Goal: Information Seeking & Learning: Learn about a topic

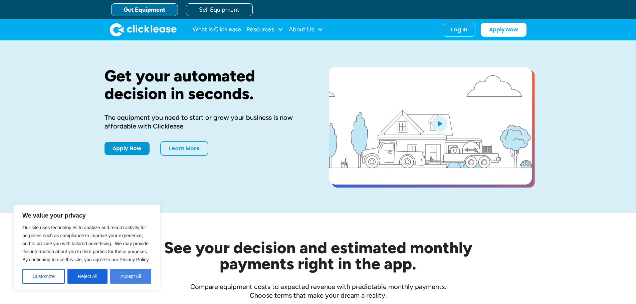
click at [123, 276] on button "Accept All" at bounding box center [130, 276] width 41 height 15
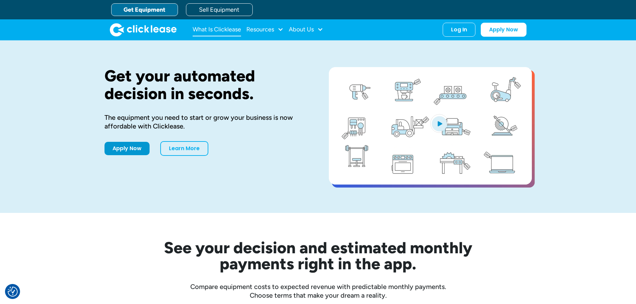
click at [212, 30] on link "What Is Clicklease" at bounding box center [217, 29] width 48 height 13
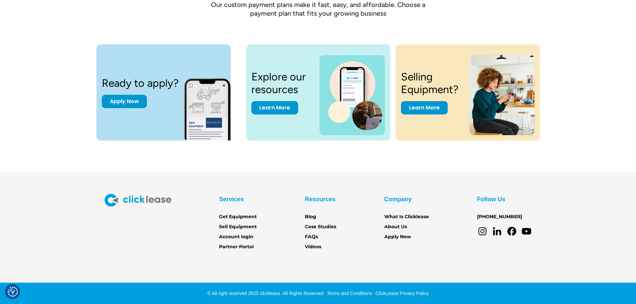
scroll to position [903, 0]
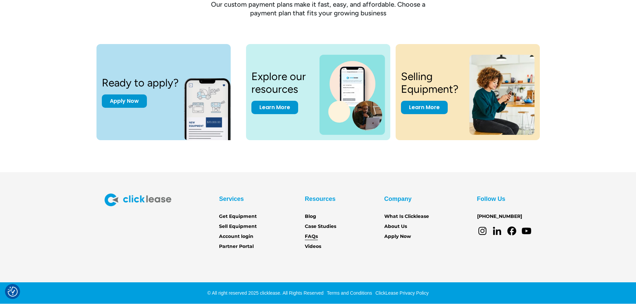
click at [311, 233] on link "FAQs" at bounding box center [311, 236] width 13 height 7
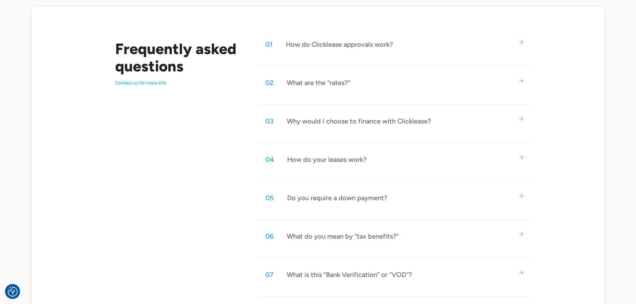
scroll to position [301, 0]
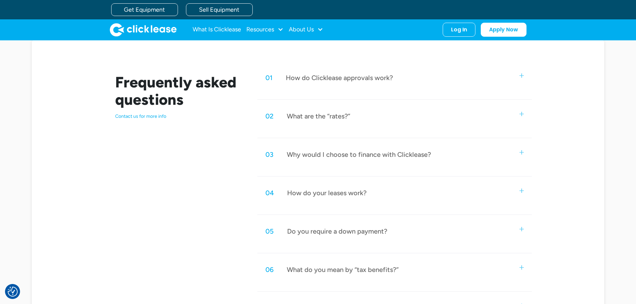
click at [318, 115] on div "What are the “rates?”" at bounding box center [318, 116] width 63 height 9
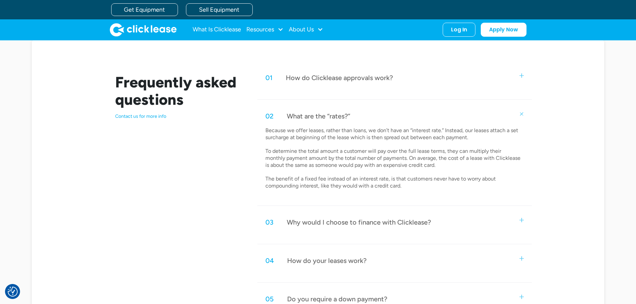
click at [318, 114] on div "What are the “rates?”" at bounding box center [318, 116] width 63 height 9
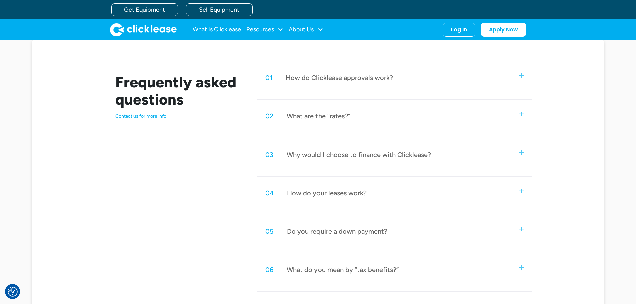
click at [328, 76] on div "How do Clicklease approvals work?" at bounding box center [339, 77] width 107 height 9
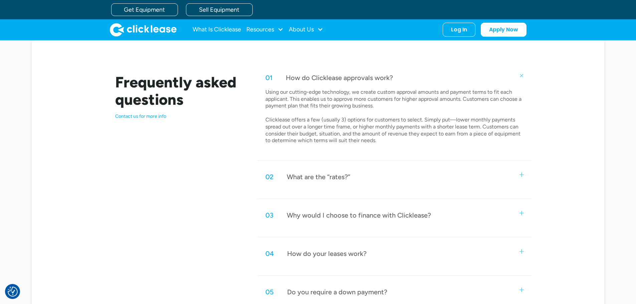
click at [328, 76] on div "How do Clicklease approvals work?" at bounding box center [339, 77] width 107 height 9
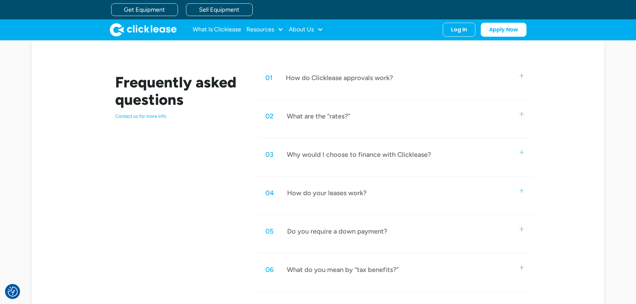
click at [341, 157] on div "Why would I choose to finance with Clicklease?" at bounding box center [359, 154] width 144 height 9
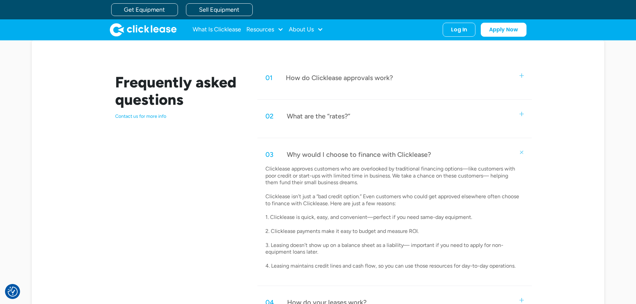
click at [338, 152] on div "Why would I choose to finance with Clicklease?" at bounding box center [359, 154] width 144 height 9
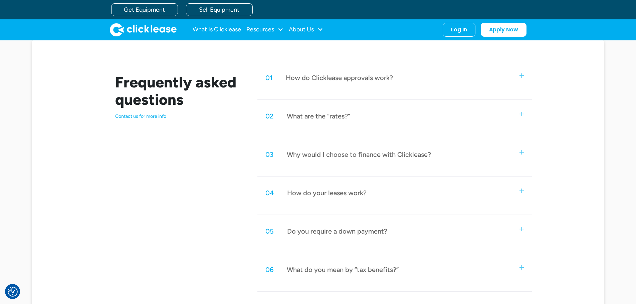
click at [383, 234] on div "Do you require a down payment?" at bounding box center [337, 231] width 100 height 9
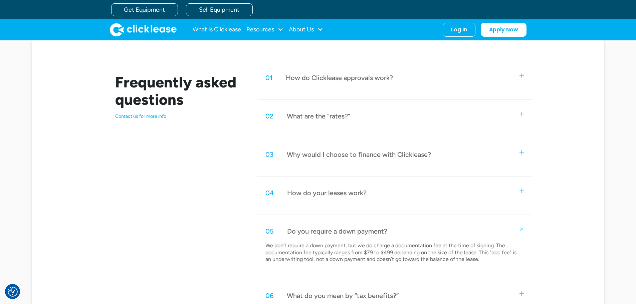
click at [309, 229] on div "Do you require a down payment?" at bounding box center [337, 231] width 100 height 9
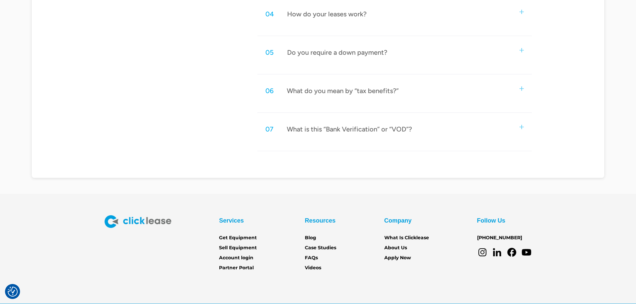
scroll to position [501, 0]
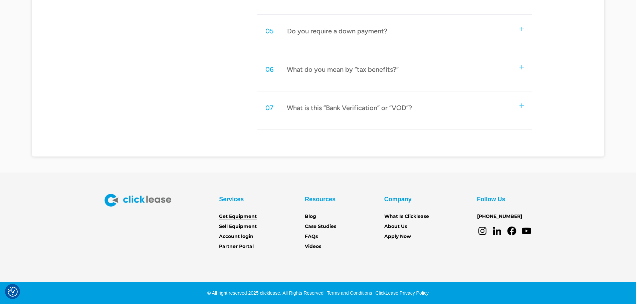
click at [233, 217] on link "Get Equipment" at bounding box center [238, 216] width 38 height 7
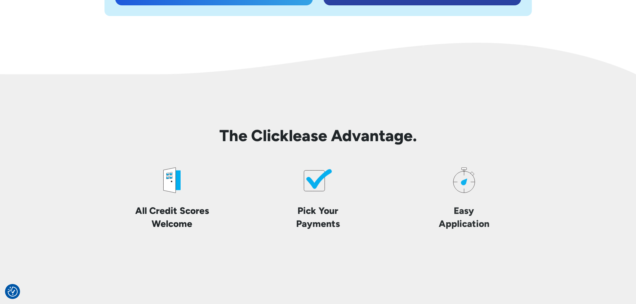
scroll to position [1569, 0]
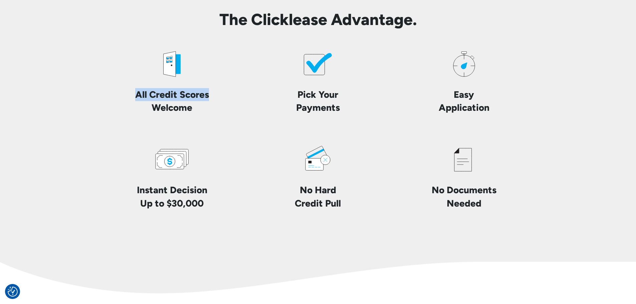
drag, startPoint x: 209, startPoint y: 95, endPoint x: 131, endPoint y: 100, distance: 78.3
click at [134, 100] on h4 "All Credit Scores Welcome" at bounding box center [172, 101] width 114 height 26
drag, startPoint x: 125, startPoint y: 98, endPoint x: 111, endPoint y: 98, distance: 14.4
click at [125, 98] on h4 "All Credit Scores Welcome" at bounding box center [172, 101] width 114 height 26
drag, startPoint x: 196, startPoint y: 111, endPoint x: 116, endPoint y: 90, distance: 82.9
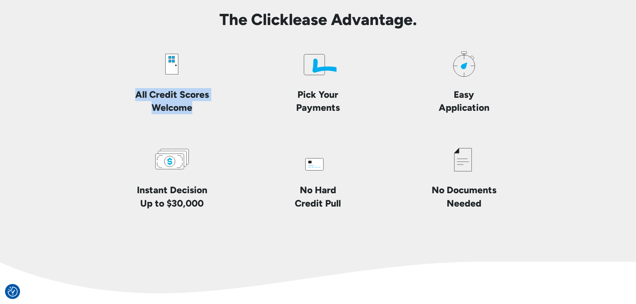
click at [117, 90] on h4 "All Credit Scores Welcome" at bounding box center [172, 101] width 114 height 26
click at [123, 85] on div "All Credit Scores Welcome" at bounding box center [172, 79] width 135 height 69
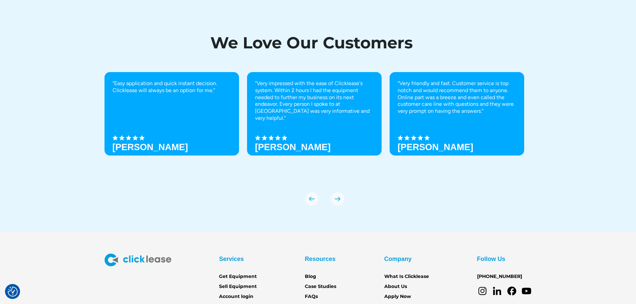
scroll to position [2333, 0]
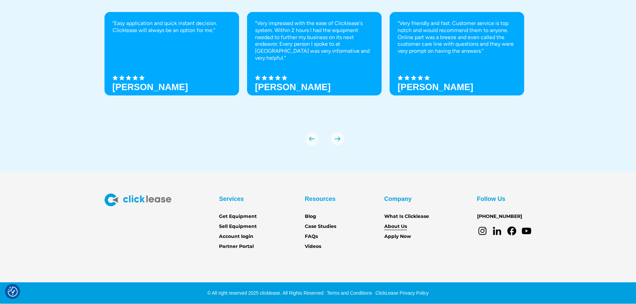
click at [391, 227] on link "About Us" at bounding box center [395, 226] width 23 height 7
